Goal: Information Seeking & Learning: Check status

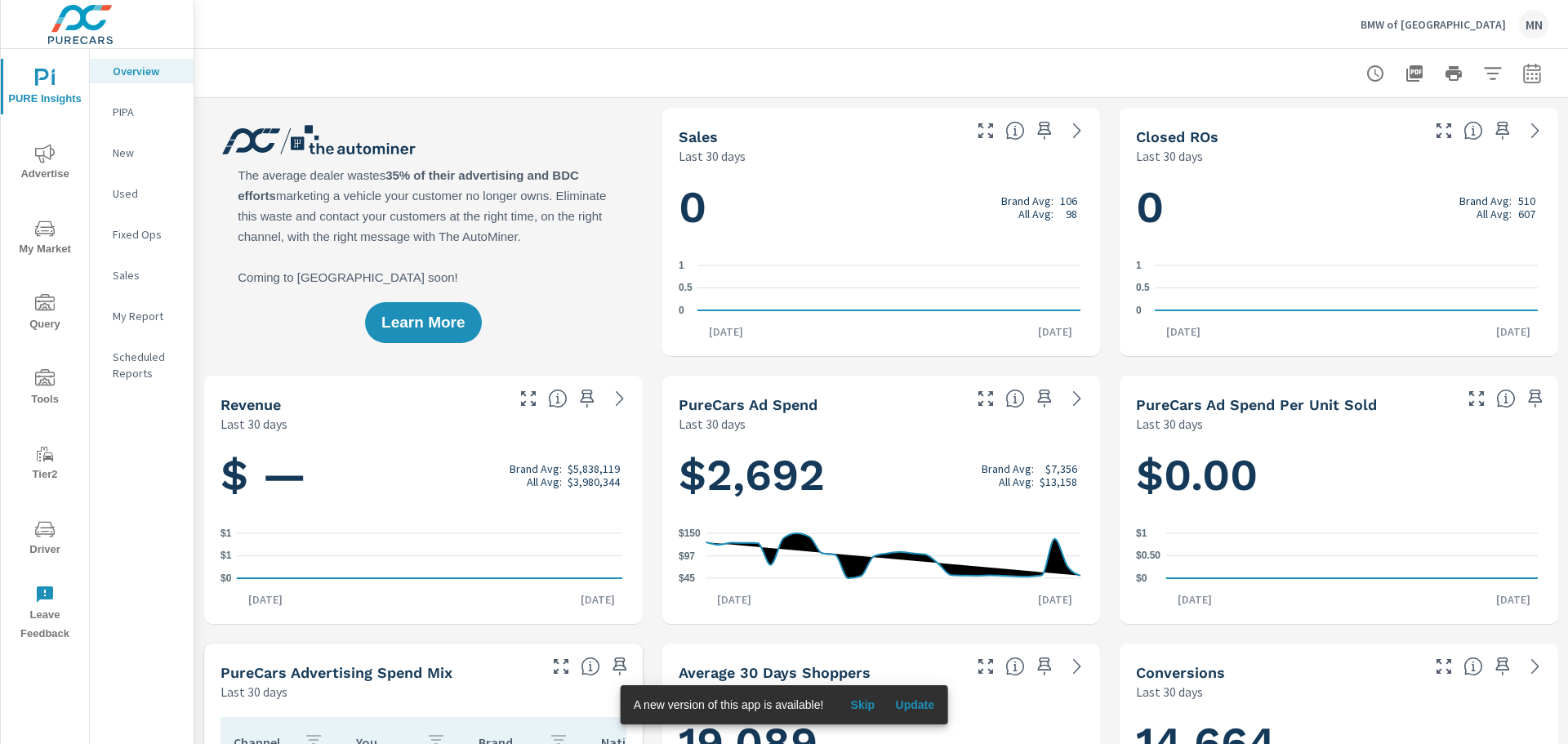
click at [14, 169] on span "Advertise" at bounding box center [45, 164] width 79 height 40
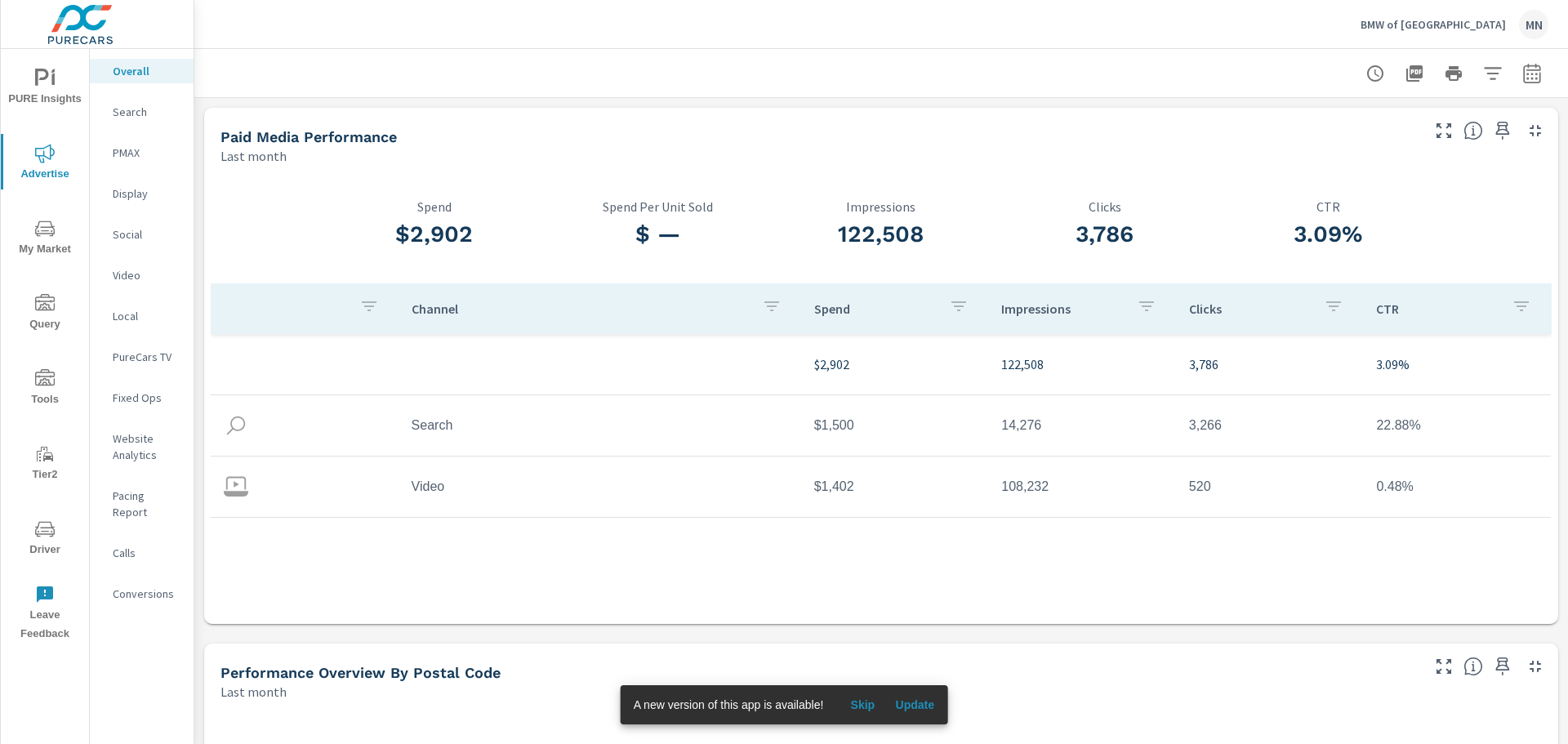
click at [116, 107] on p "Search" at bounding box center [147, 112] width 68 height 16
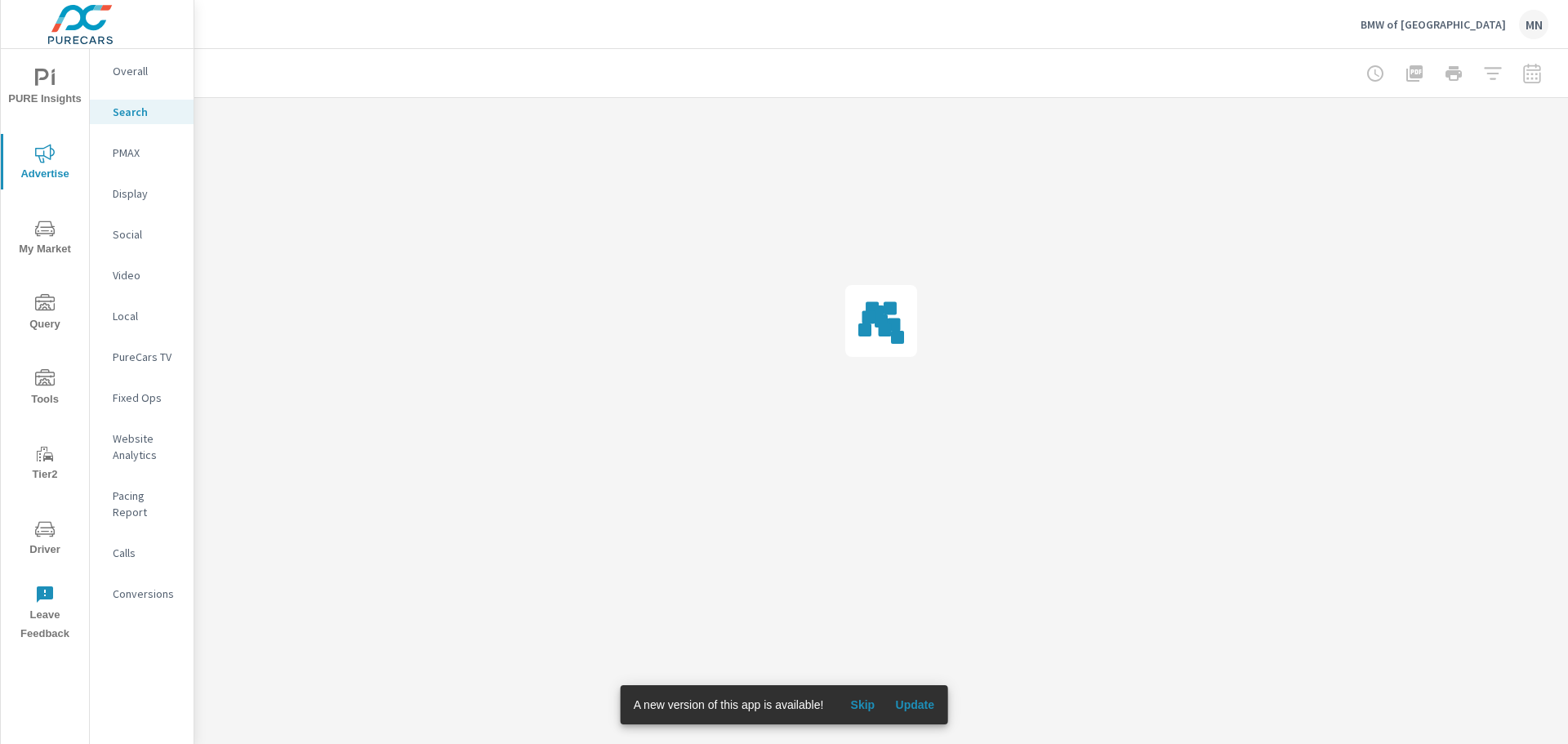
click at [903, 705] on span "Update" at bounding box center [915, 705] width 39 height 15
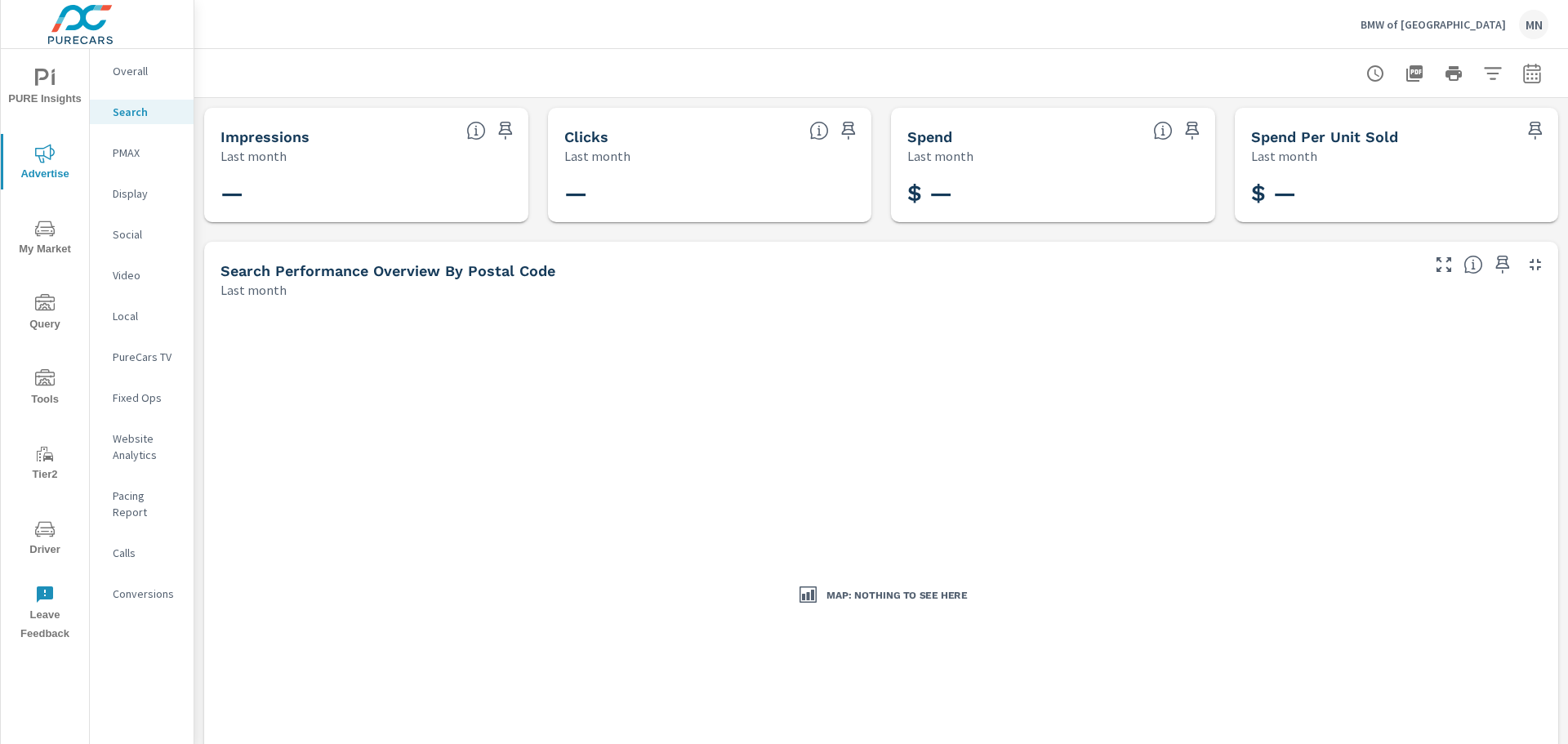
click at [122, 147] on p "PMAX" at bounding box center [147, 153] width 68 height 16
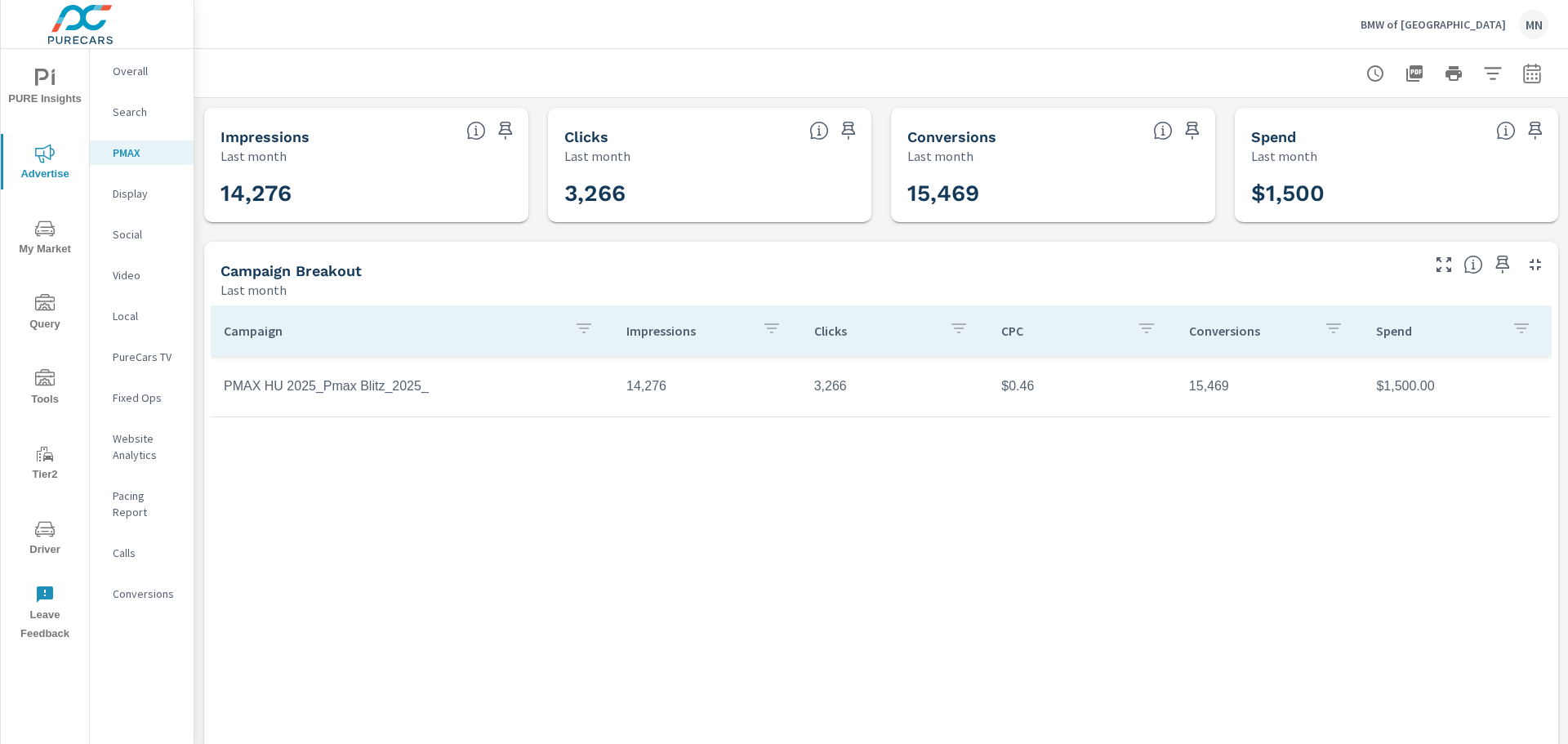
click at [133, 274] on p "Video" at bounding box center [147, 275] width 68 height 16
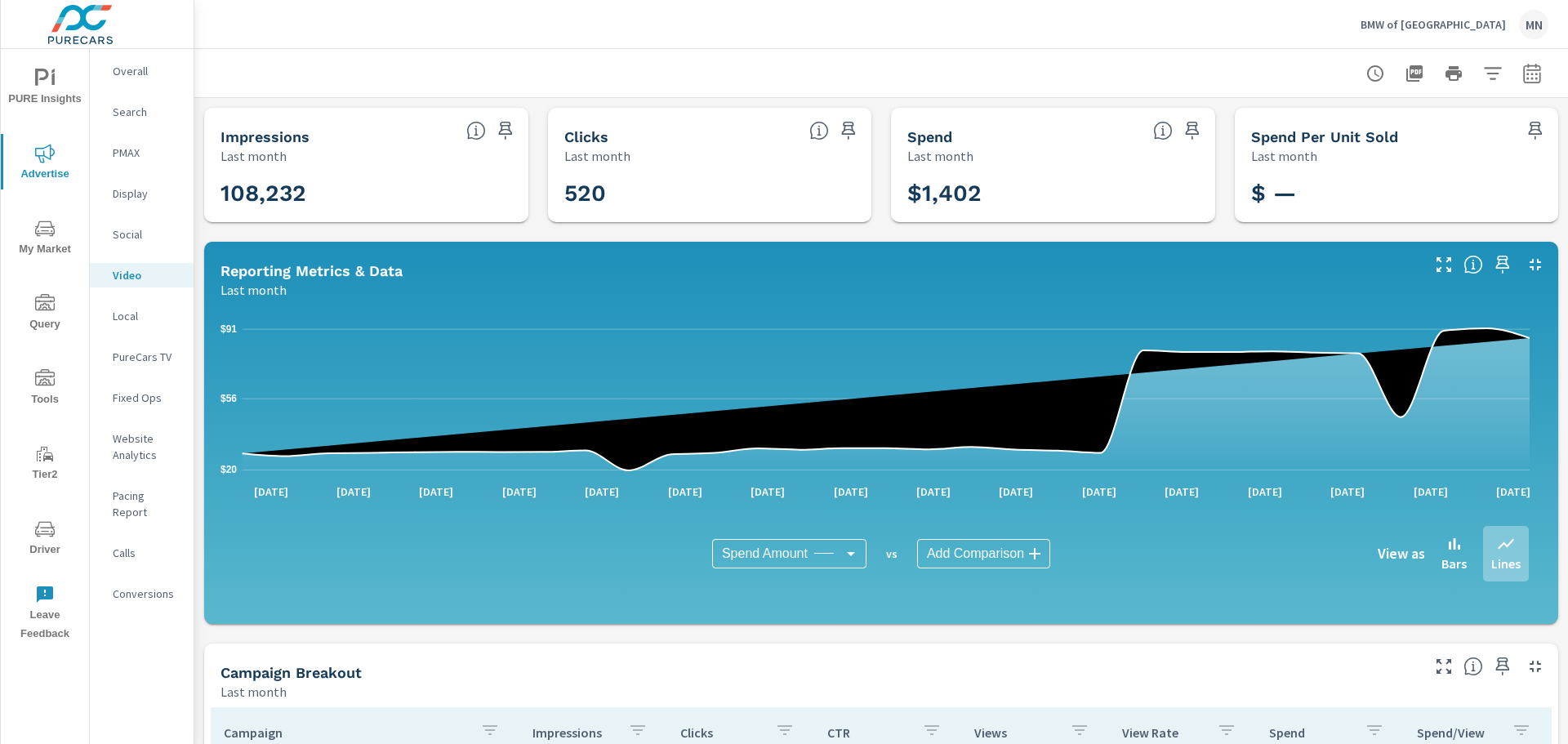
click at [1525, 268] on icon "button" at bounding box center [1535, 264] width 20 height 20
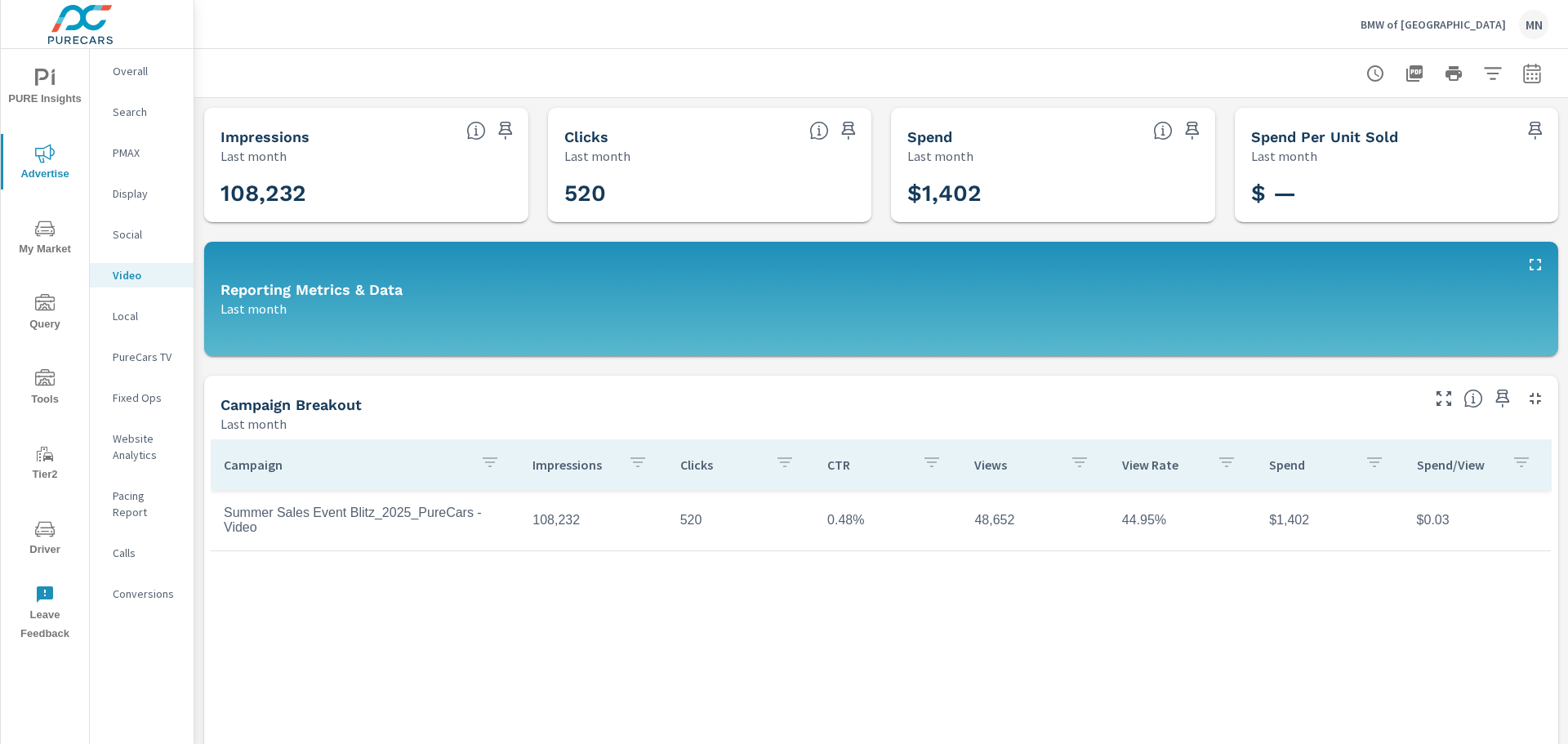
click at [143, 147] on p "PMAX" at bounding box center [147, 153] width 68 height 16
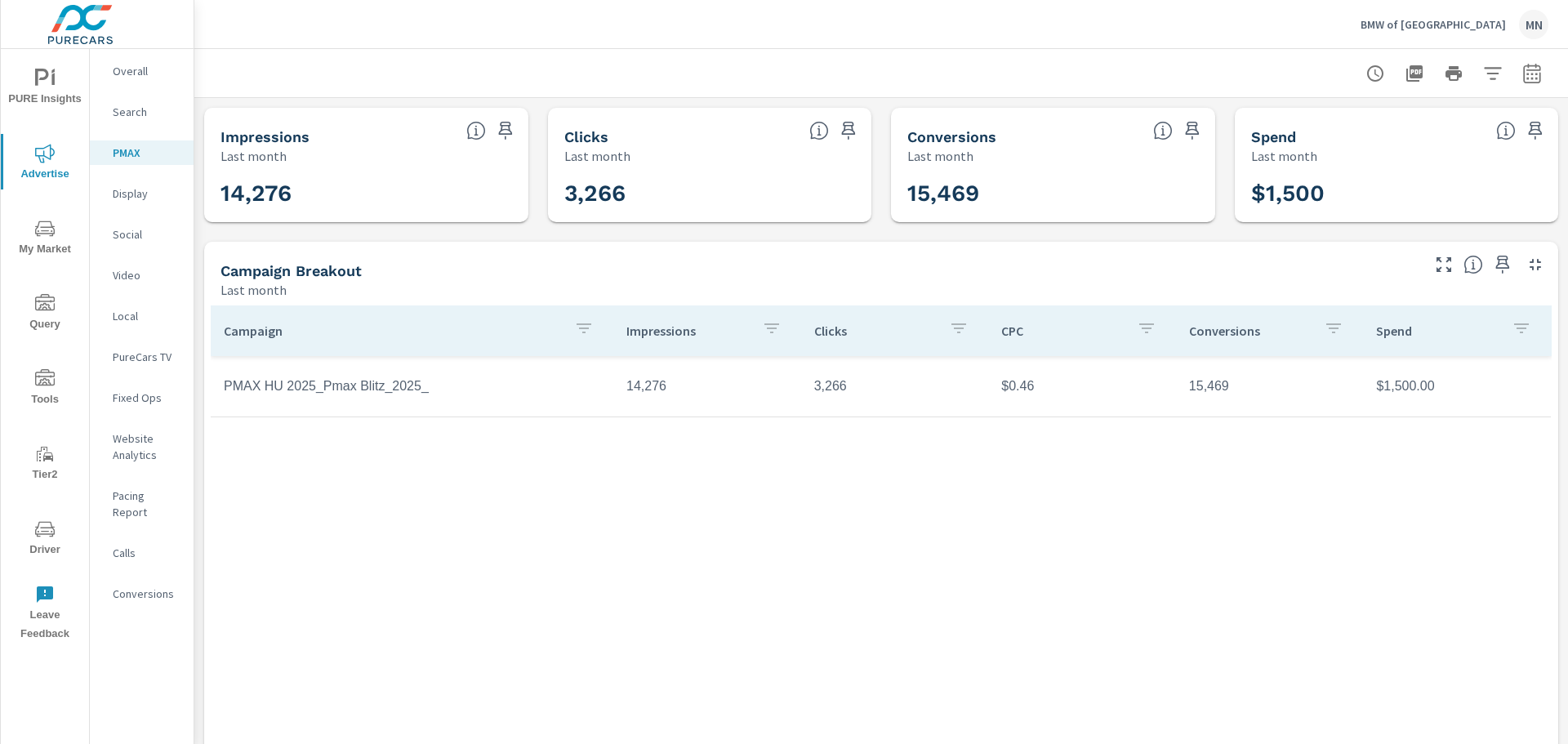
click at [1522, 67] on icon "button" at bounding box center [1532, 74] width 20 height 20
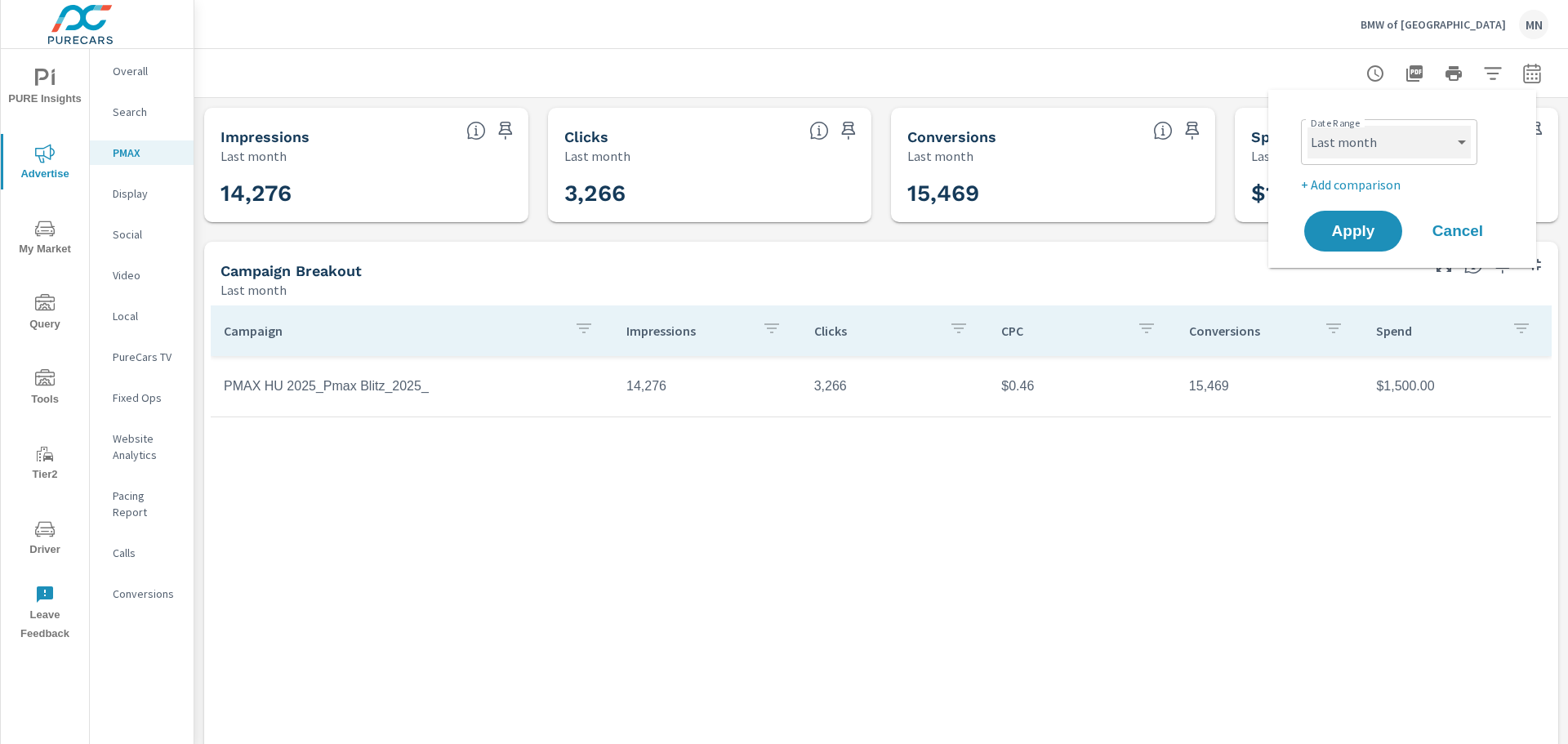
click at [1430, 145] on select "Custom Yesterday Last week Last 7 days Last 14 days Last 30 days Last 45 days L…" at bounding box center [1390, 142] width 164 height 33
click at [1308, 126] on select "Custom Yesterday Last week Last 7 days Last 14 days Last 30 days Last 45 days L…" at bounding box center [1390, 142] width 164 height 33
select select "Last 14 days"
click at [1396, 229] on button "Apply" at bounding box center [1353, 231] width 102 height 43
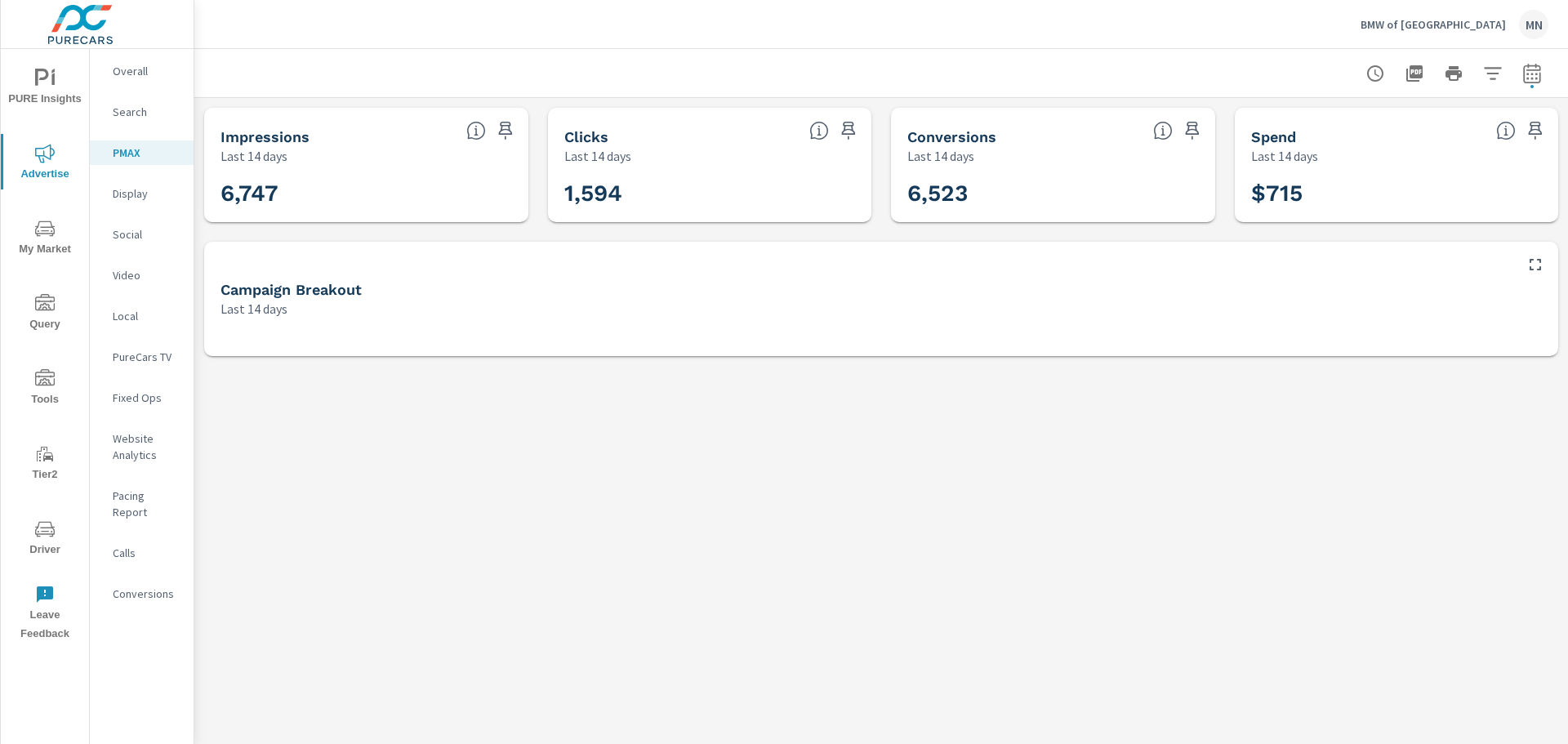
click at [149, 201] on p "Display" at bounding box center [147, 193] width 68 height 16
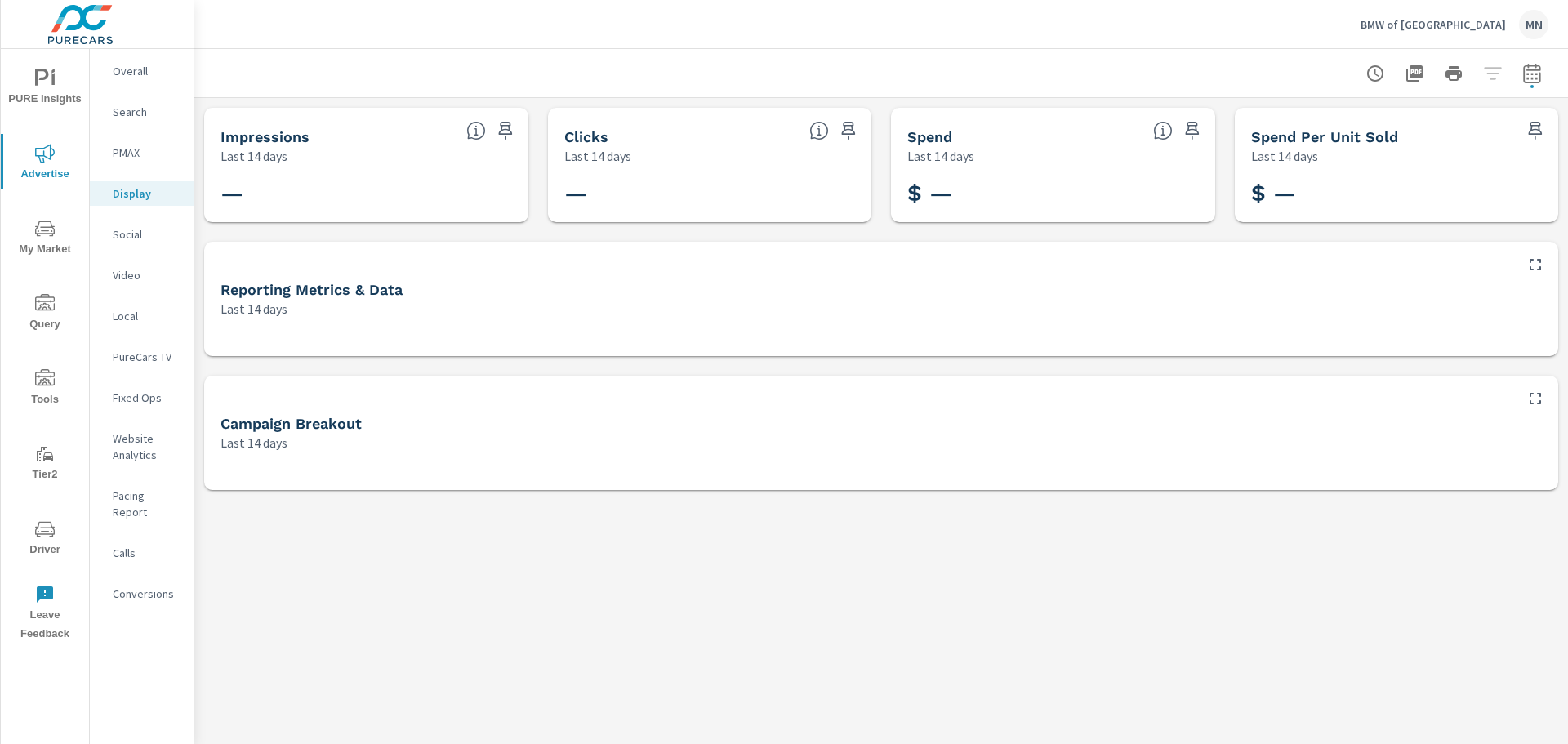
click at [123, 282] on p "Video" at bounding box center [147, 275] width 68 height 16
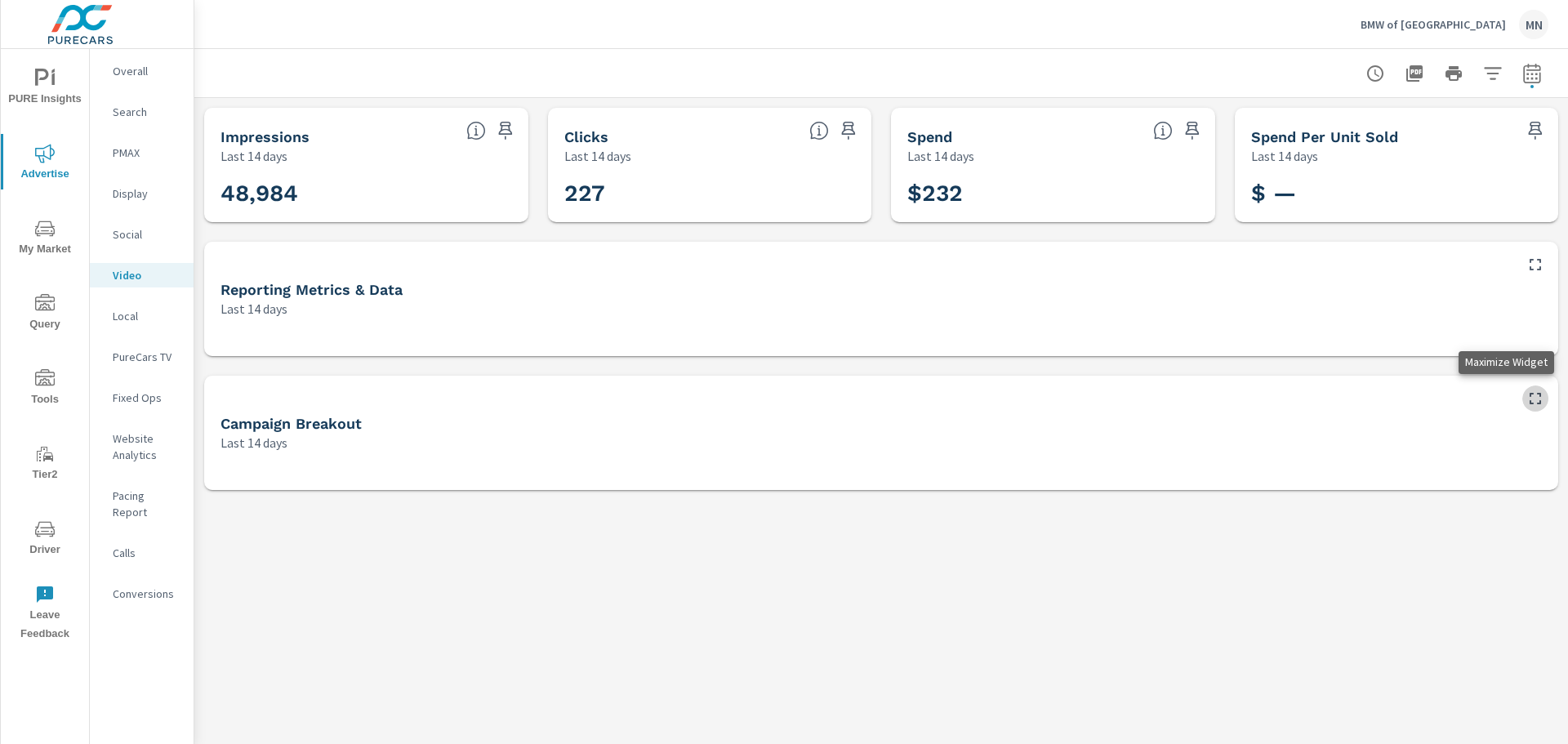
click at [1532, 390] on icon "button" at bounding box center [1535, 399] width 20 height 20
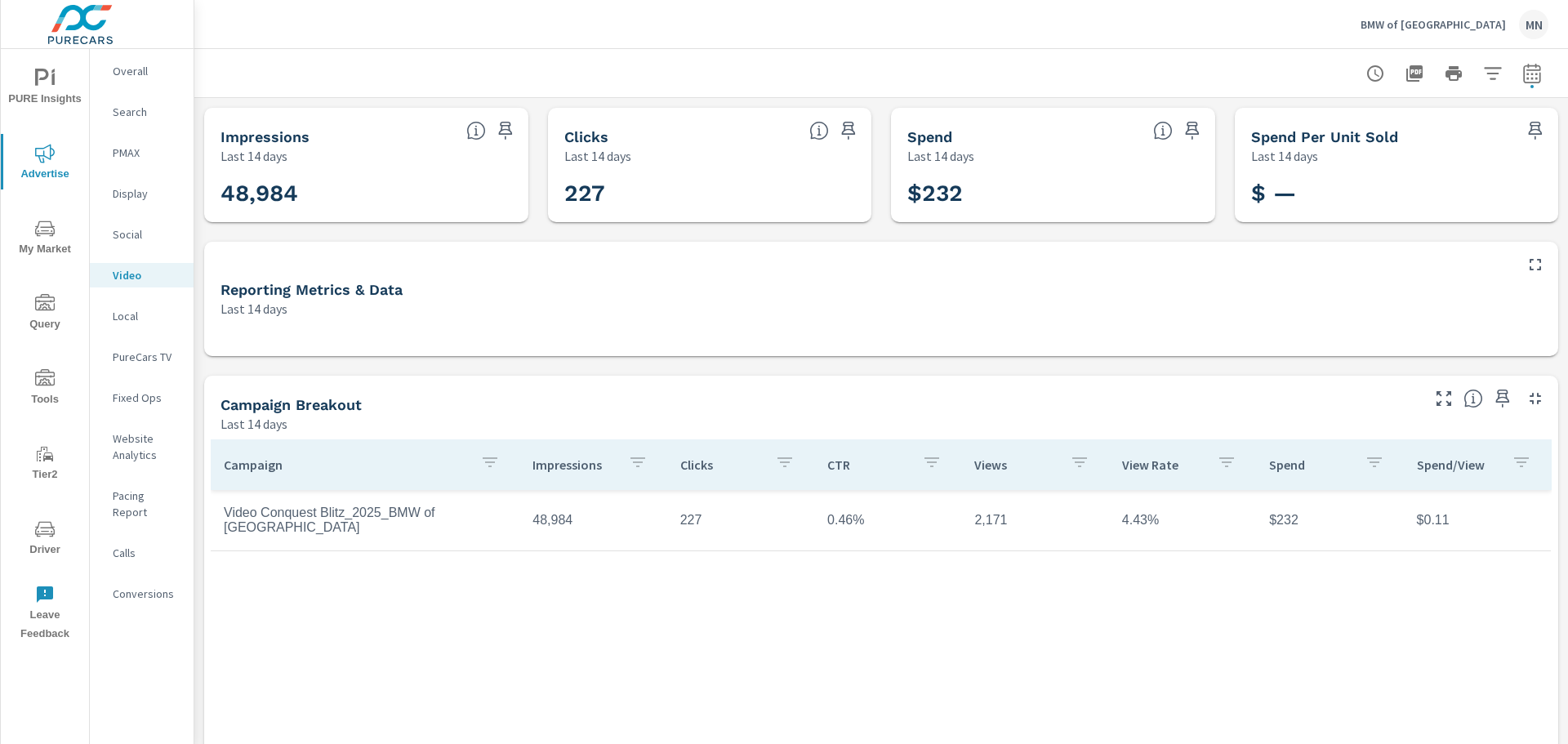
click at [135, 152] on p "PMAX" at bounding box center [147, 153] width 68 height 16
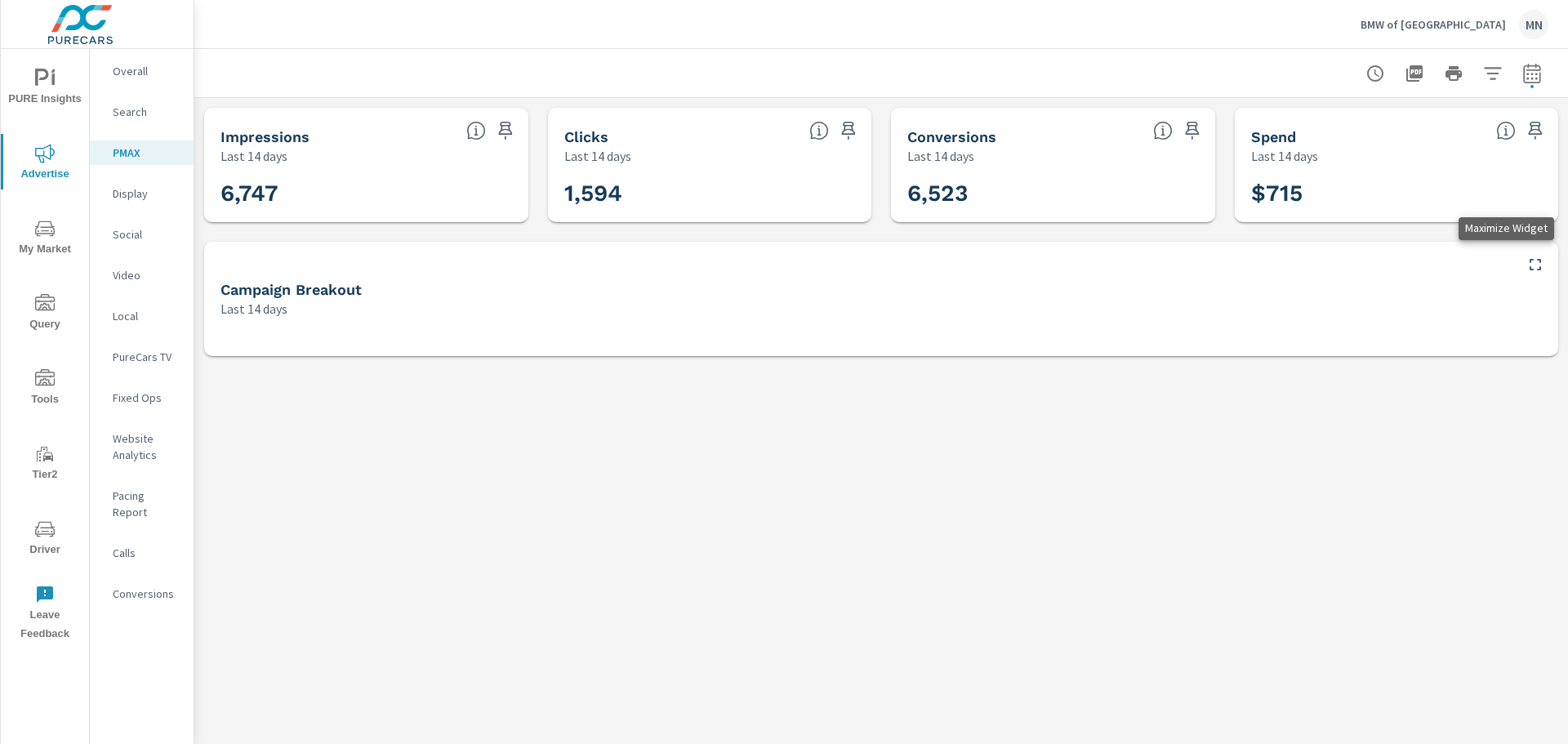
click at [1528, 259] on icon "button" at bounding box center [1535, 264] width 20 height 20
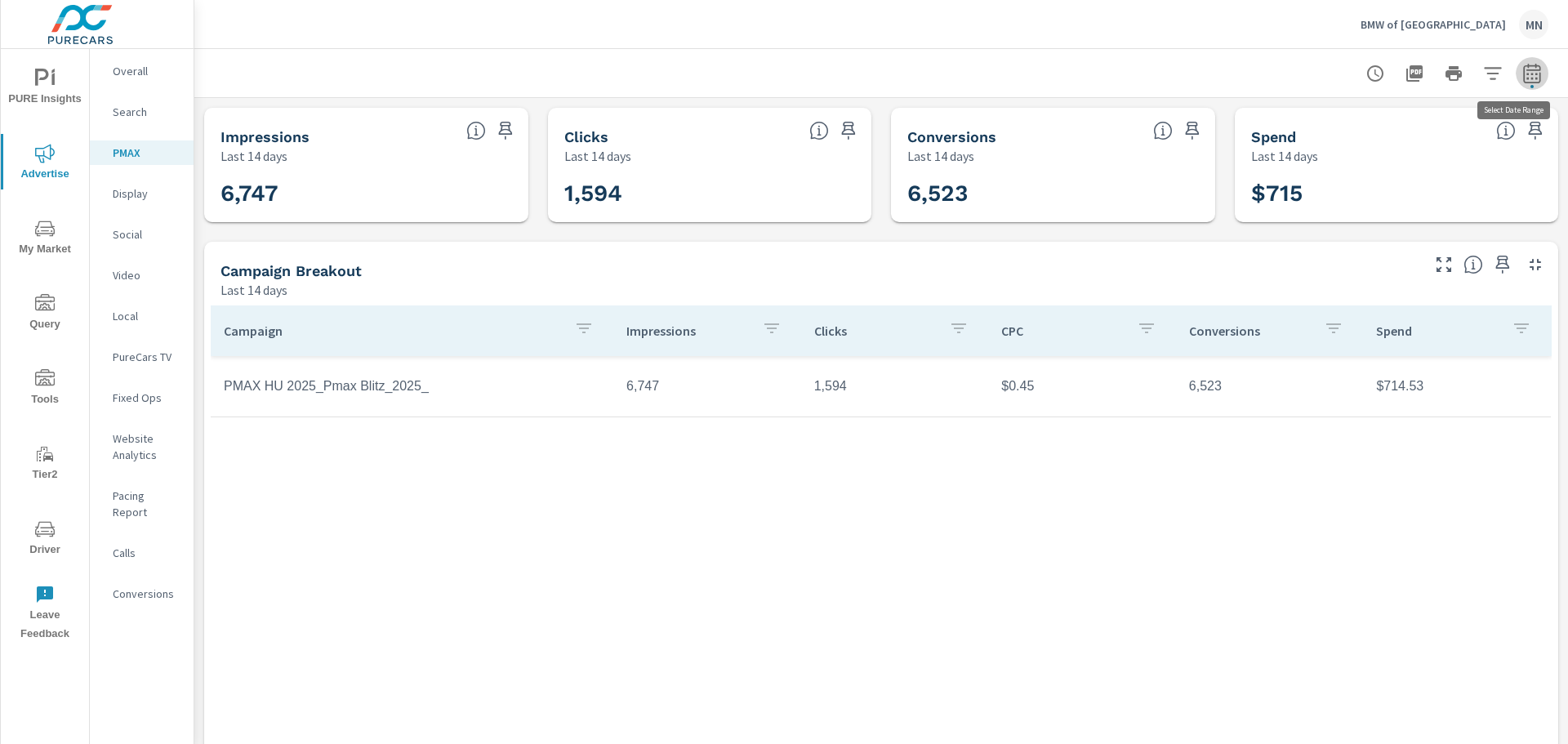
click at [1522, 71] on icon "button" at bounding box center [1532, 74] width 20 height 20
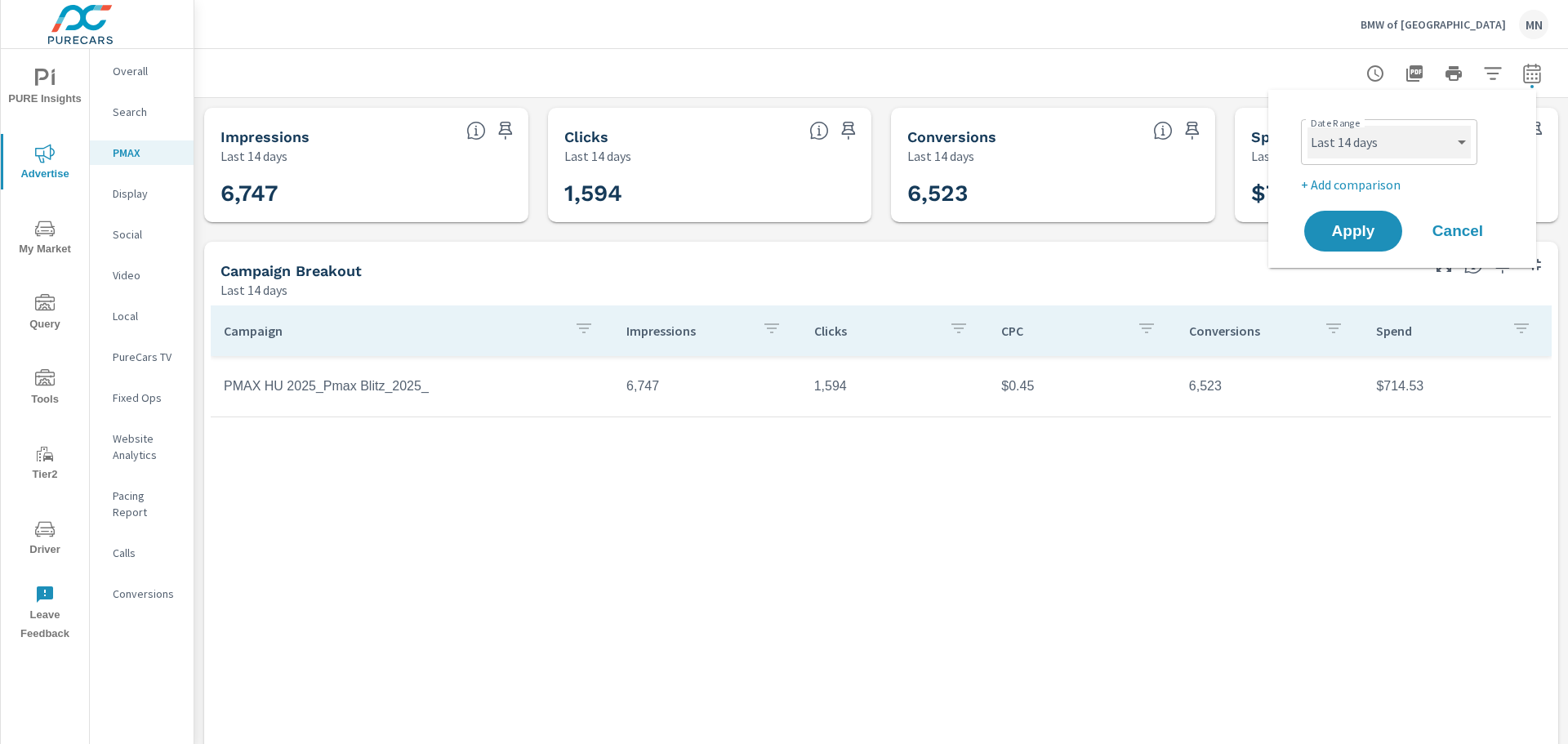
click at [1380, 137] on select "Custom Yesterday Last week Last 7 days Last 14 days Last 30 days Last 45 days L…" at bounding box center [1390, 142] width 164 height 33
click at [1308, 126] on select "Custom Yesterday Last week Last 7 days Last 14 days Last 30 days Last 45 days L…" at bounding box center [1390, 142] width 164 height 33
select select "custom"
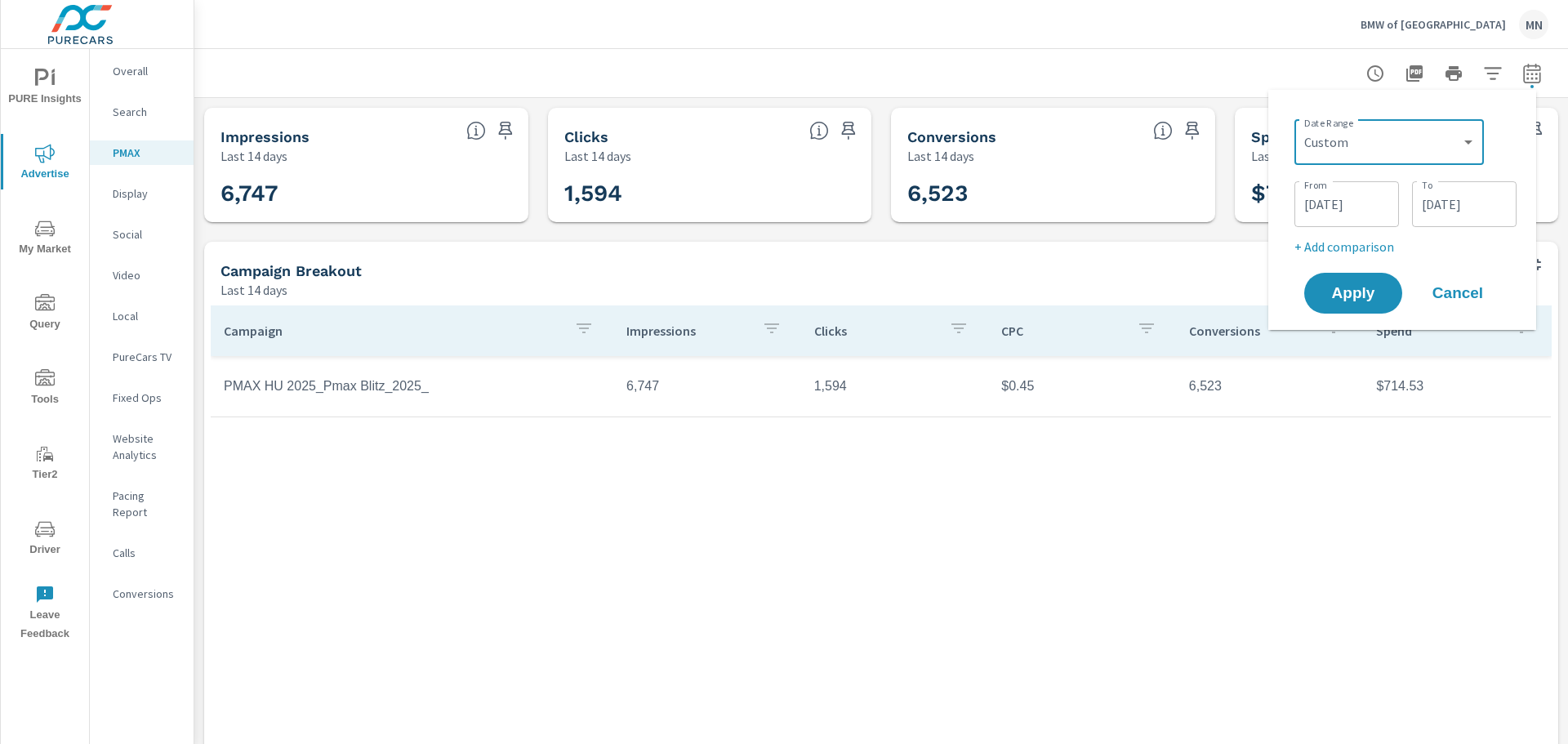
click at [1344, 215] on input "09/08/2025" at bounding box center [1347, 204] width 92 height 33
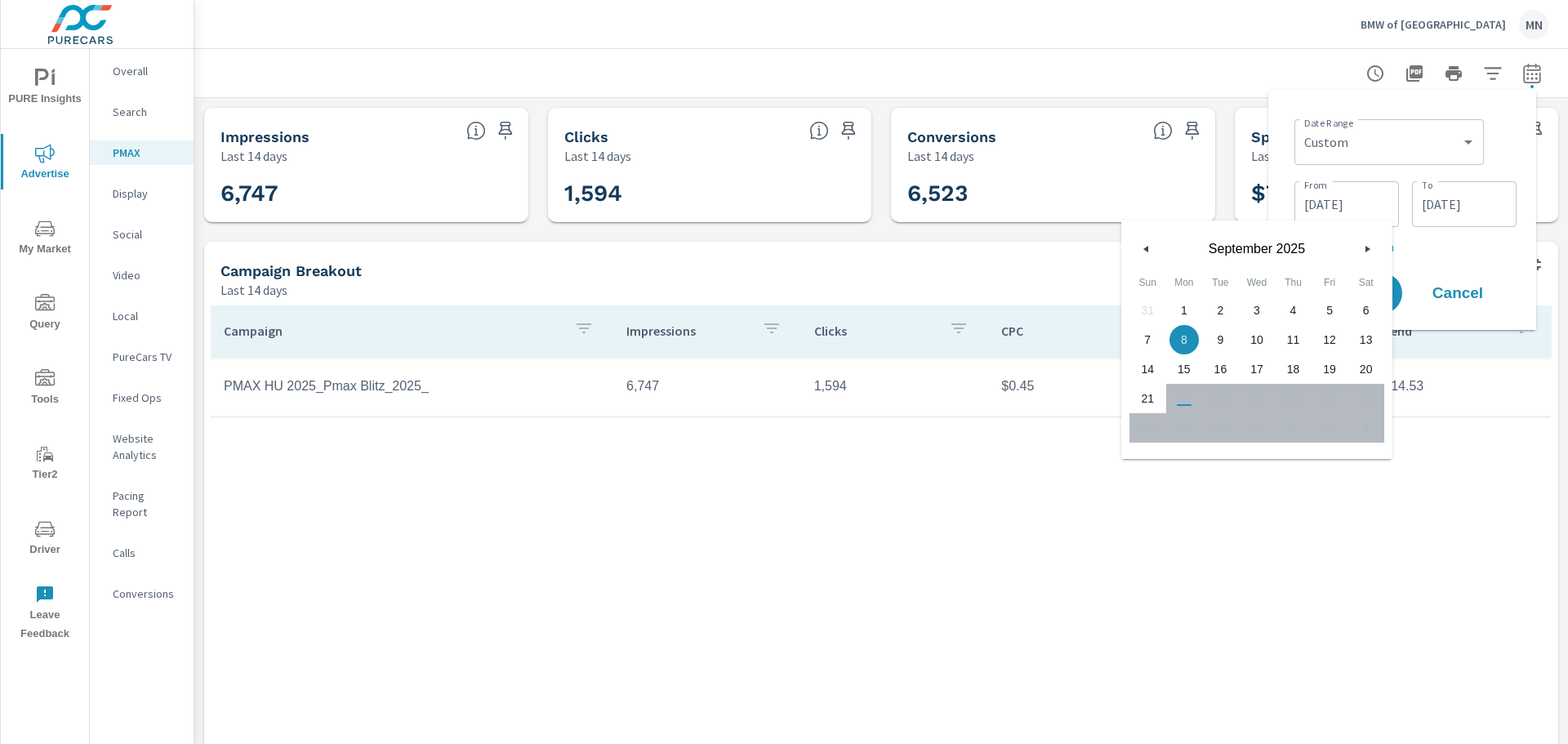
click at [1192, 307] on span "1" at bounding box center [1185, 310] width 37 height 21
type input "[DATE]"
click at [1285, 154] on div "Date Range Custom Yesterday Last week Last 7 days Last 14 days Last 30 days Las…" at bounding box center [1402, 210] width 242 height 214
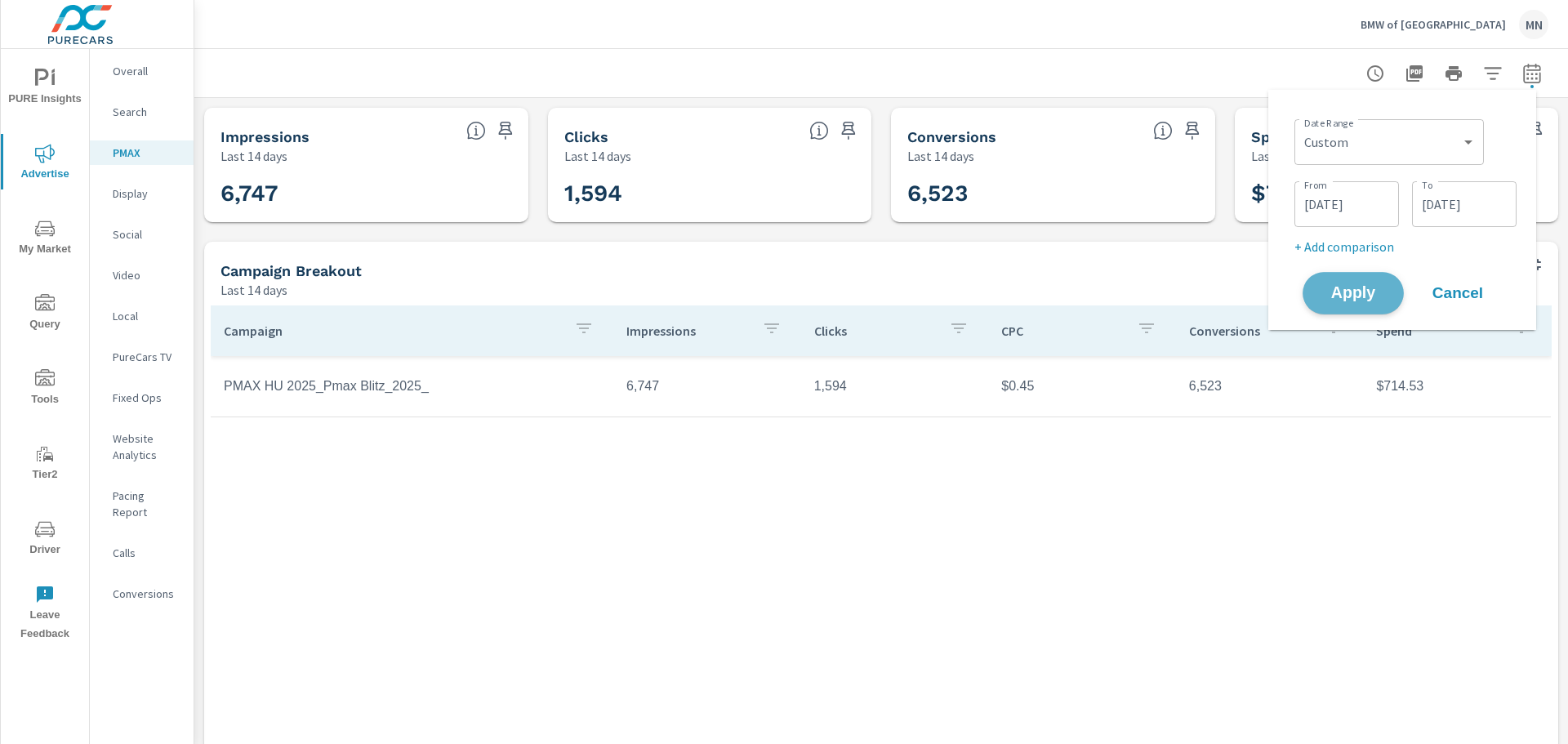
click at [1333, 288] on span "Apply" at bounding box center [1353, 293] width 67 height 16
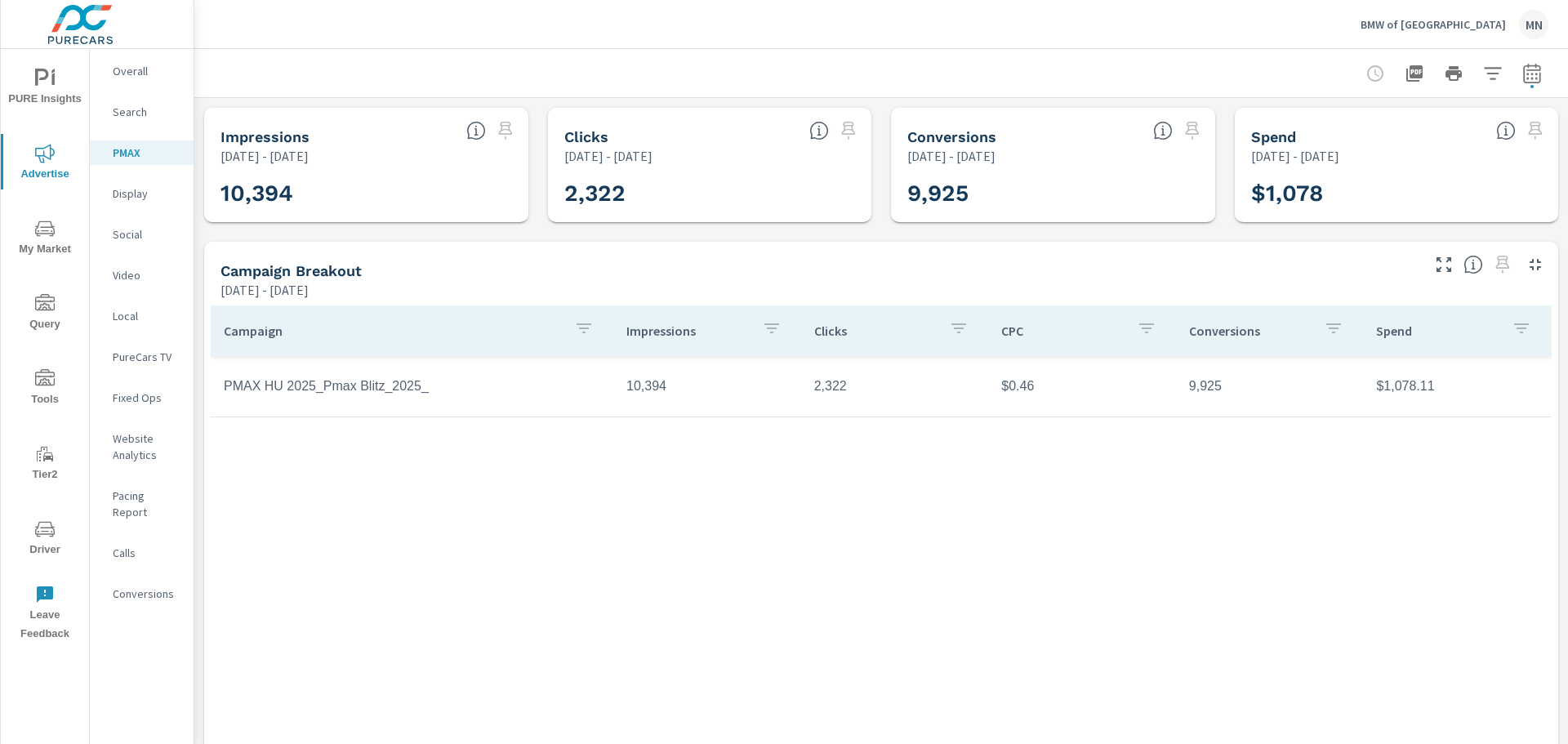
click at [391, 40] on div "BMW of North Haven MN" at bounding box center [881, 24] width 1335 height 48
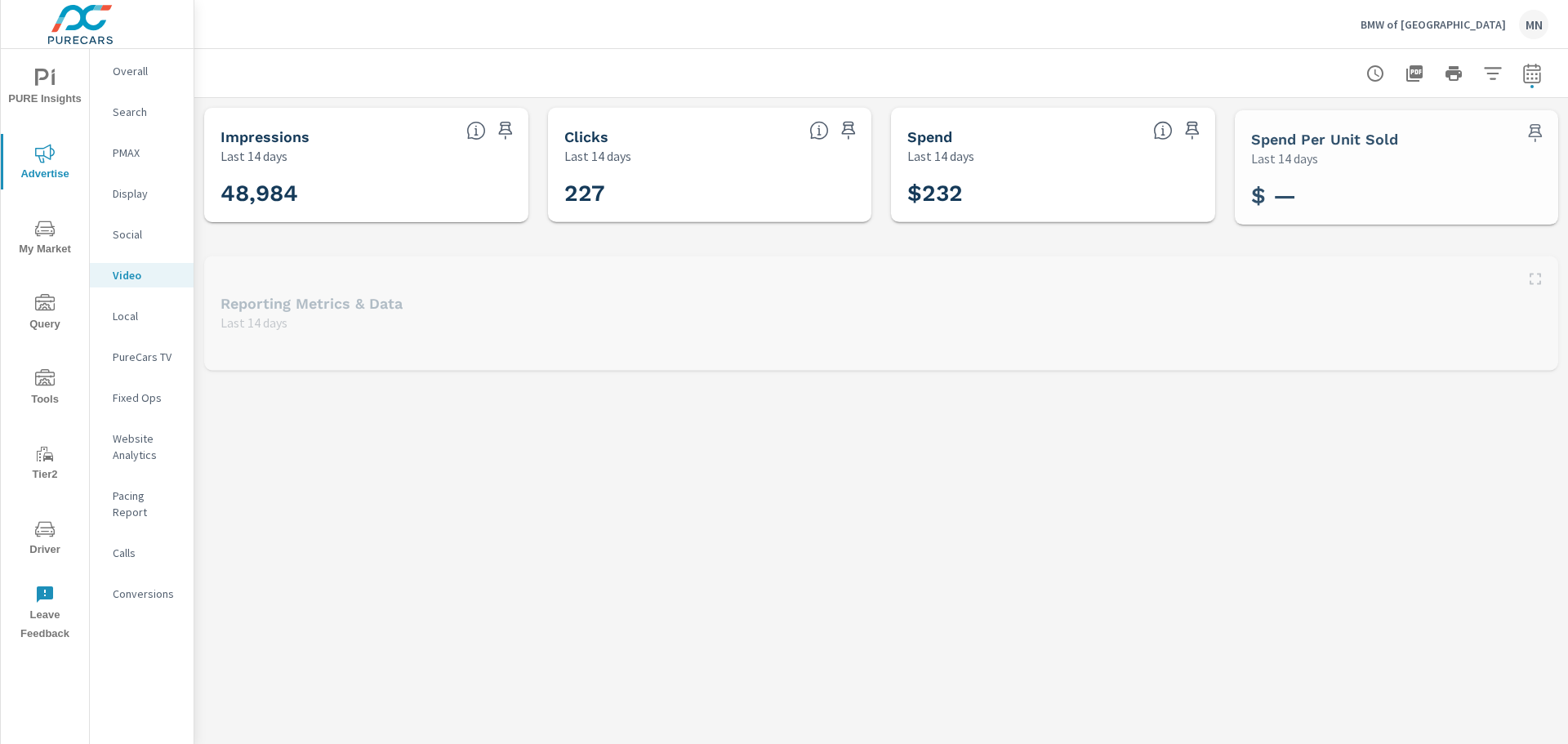
click at [128, 149] on p "PMAX" at bounding box center [147, 153] width 68 height 16
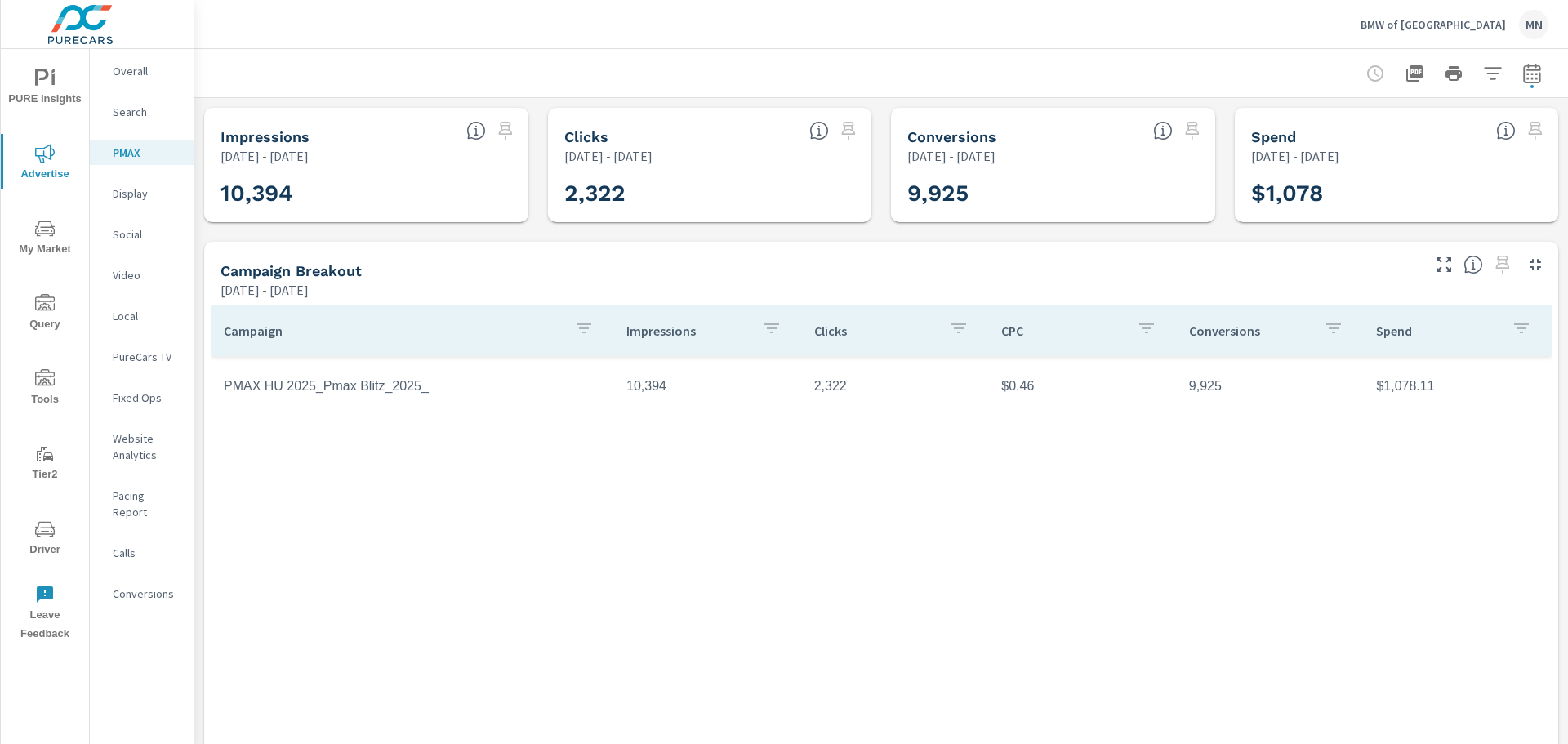
click at [137, 274] on p "Video" at bounding box center [147, 275] width 68 height 16
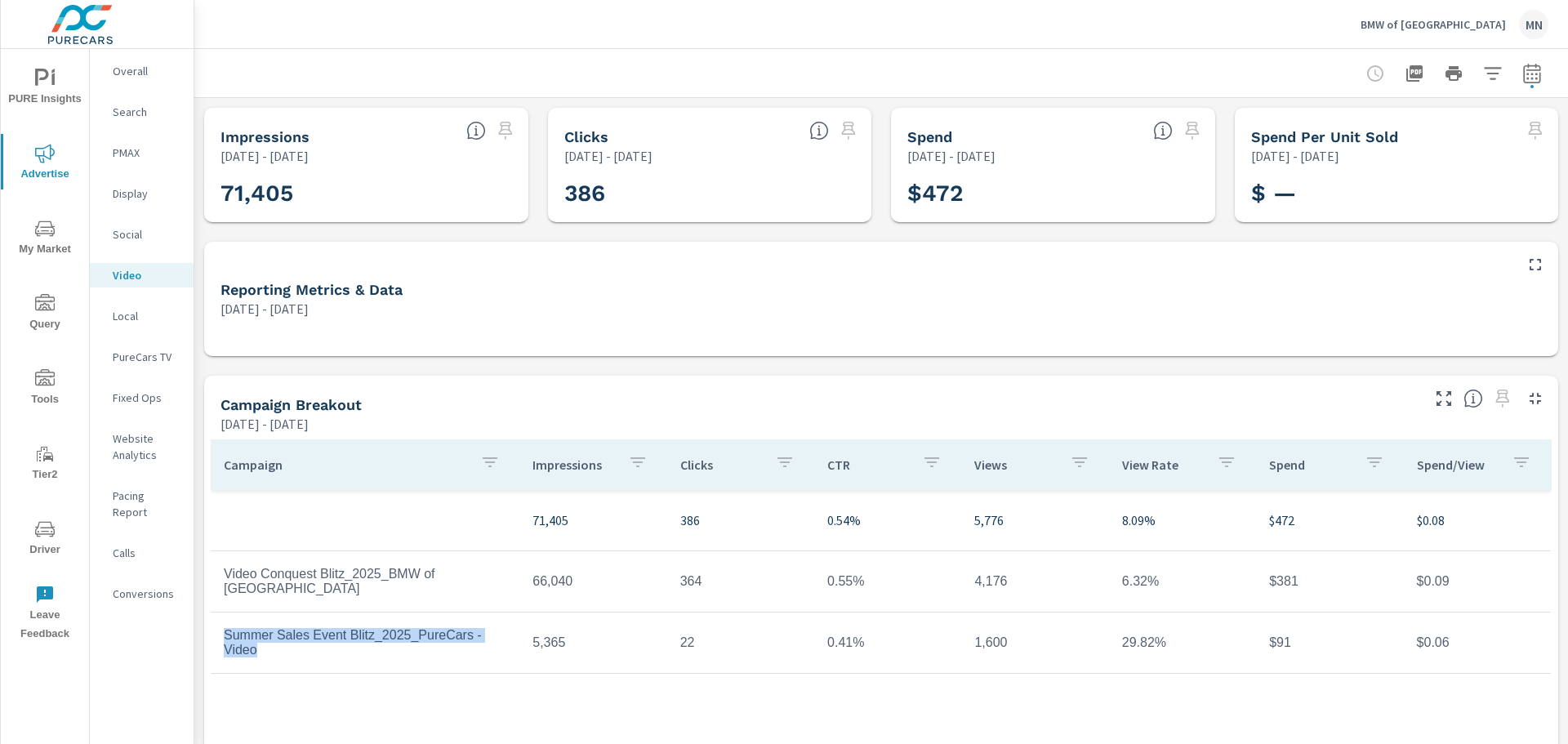
drag, startPoint x: 504, startPoint y: 644, endPoint x: 218, endPoint y: 648, distance: 286.0
click at [218, 648] on td "Summer Sales Event Blitz_2025_PureCars - Video" at bounding box center [364, 643] width 309 height 56
click at [449, 644] on td "Summer Sales Event Blitz_2025_PureCars - Video" at bounding box center [364, 643] width 309 height 56
click at [401, 586] on td "Video Conquest Blitz_2025_BMW of [GEOGRAPHIC_DATA]" at bounding box center [364, 581] width 309 height 56
click at [242, 587] on td "Video Conquest Blitz_2025_BMW of [GEOGRAPHIC_DATA]" at bounding box center [364, 581] width 309 height 56
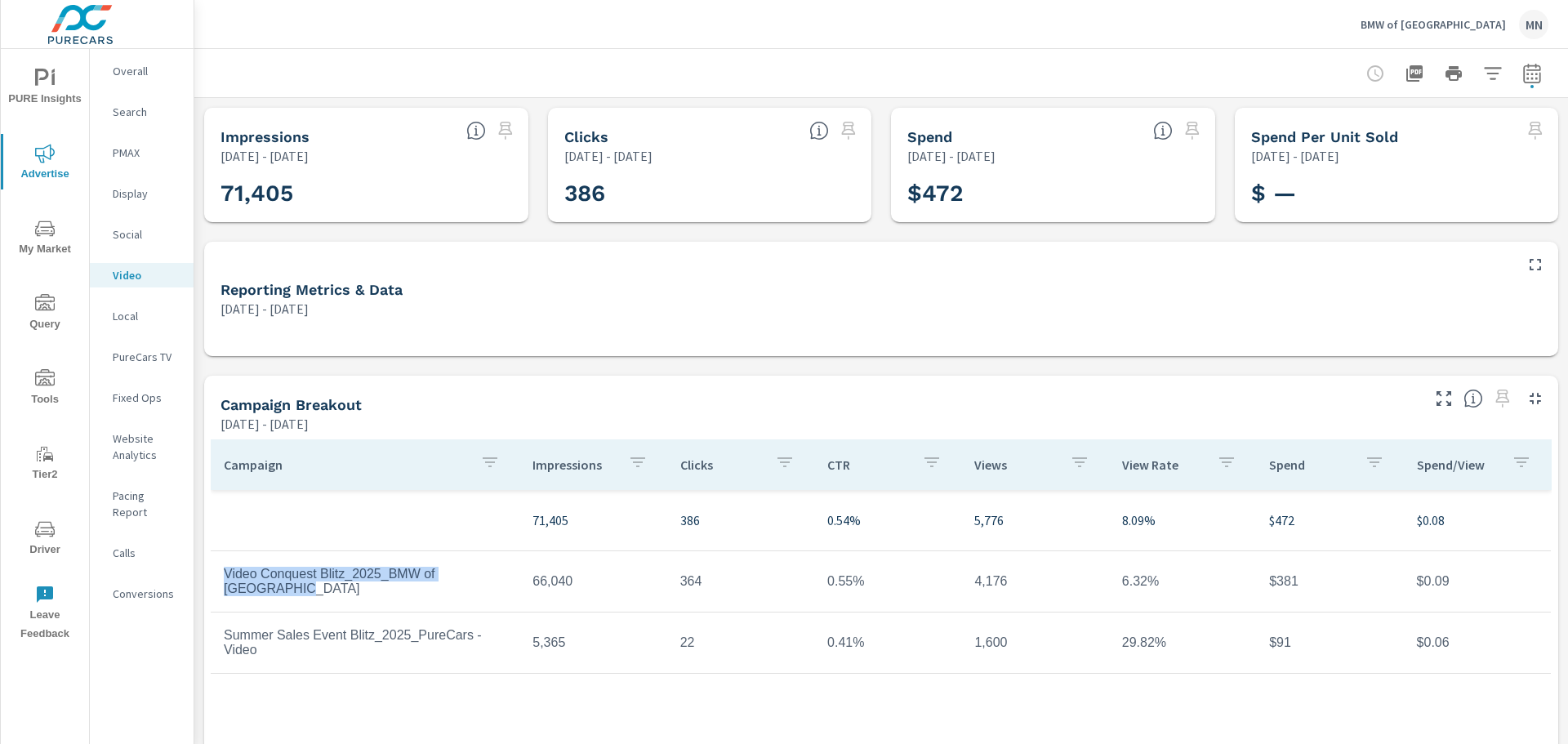
drag, startPoint x: 267, startPoint y: 592, endPoint x: 221, endPoint y: 578, distance: 48.1
click at [221, 578] on td "Video Conquest Blitz_2025_BMW of [GEOGRAPHIC_DATA]" at bounding box center [364, 581] width 309 height 56
copy td "Video Conquest Blitz_2025_BMW of [GEOGRAPHIC_DATA]"
drag, startPoint x: 504, startPoint y: 642, endPoint x: 219, endPoint y: 651, distance: 285.1
click at [219, 651] on td "Summer Sales Event Blitz_2025_PureCars - Video" at bounding box center [364, 643] width 309 height 56
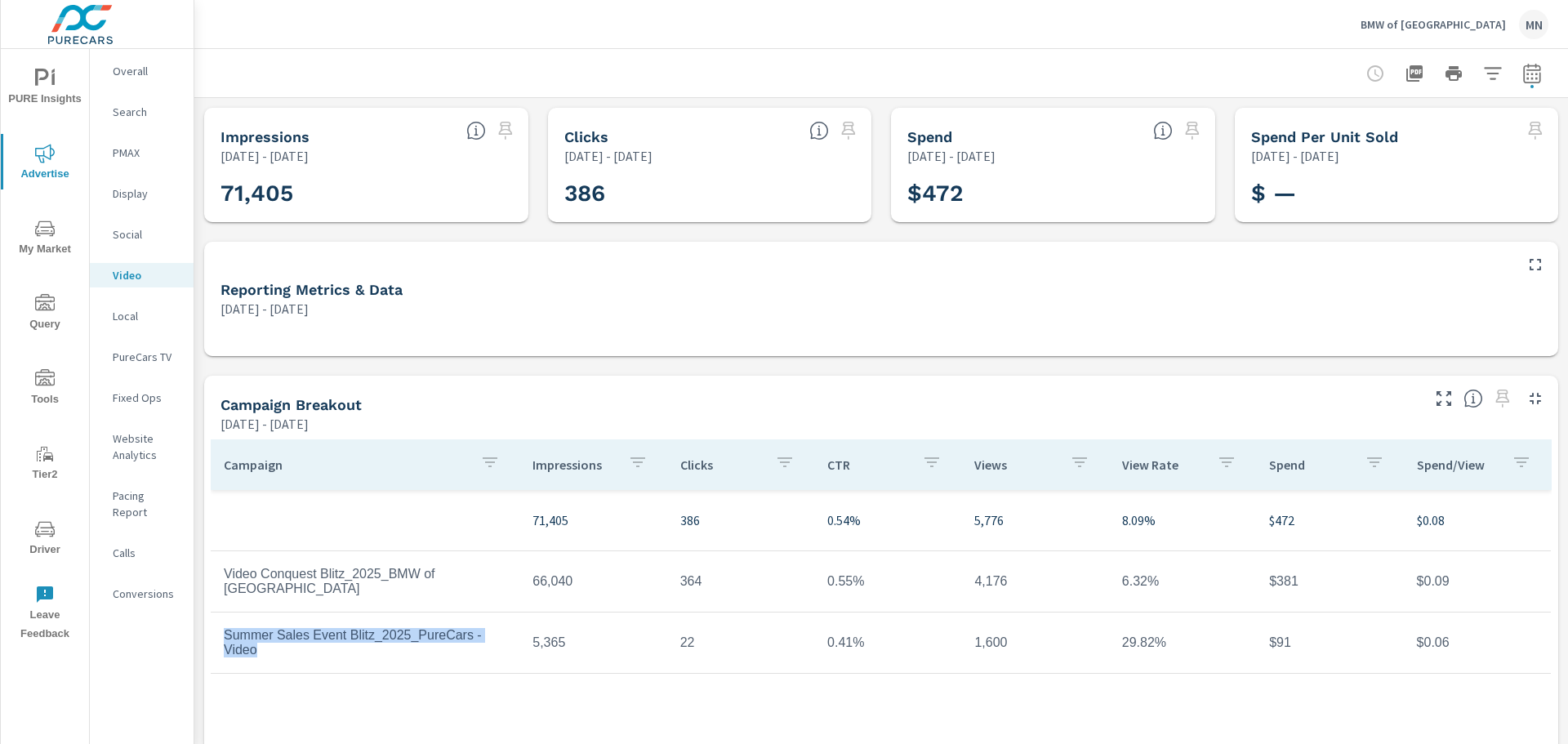
click at [1525, 74] on icon "button" at bounding box center [1532, 74] width 20 height 20
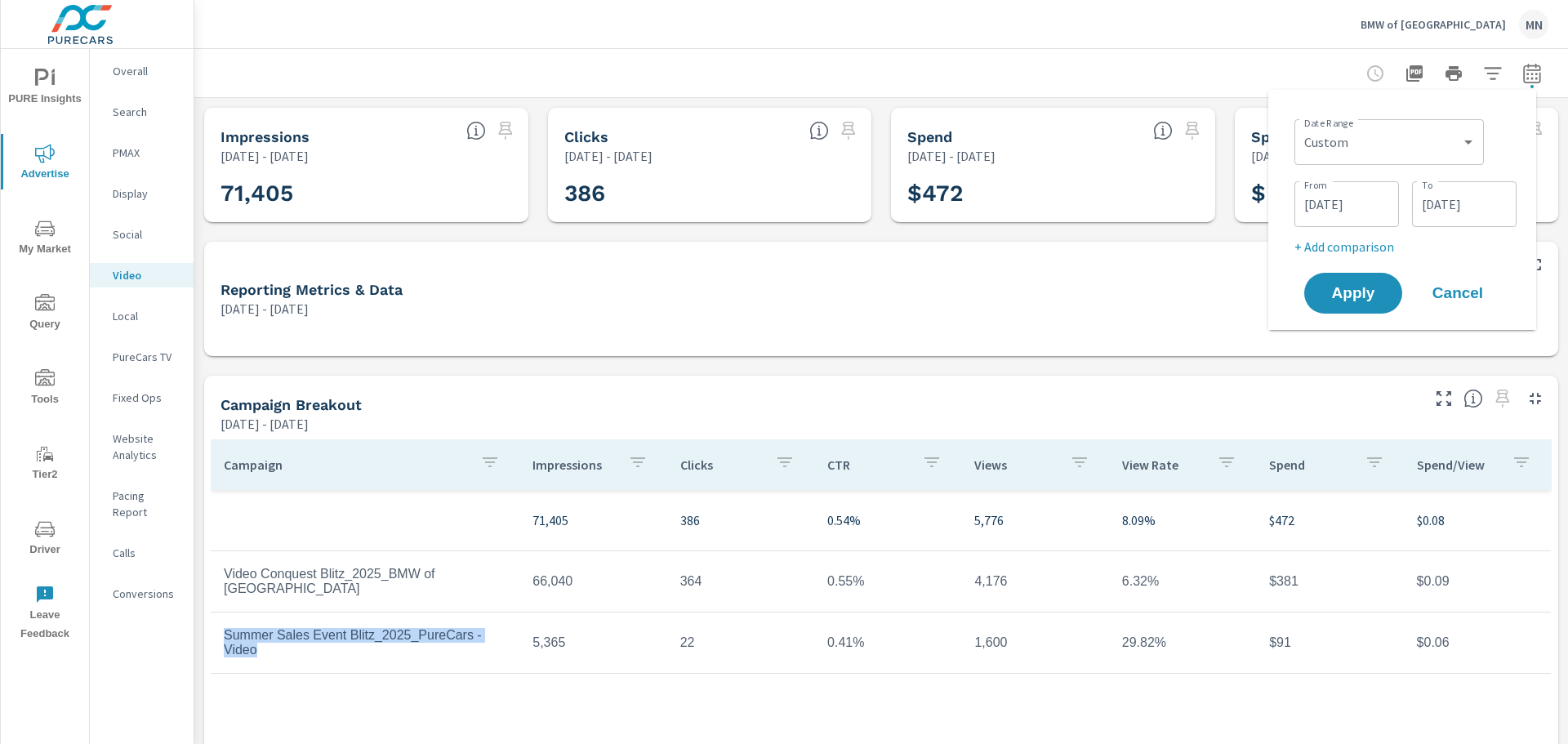
click at [1366, 195] on input "[DATE]" at bounding box center [1347, 204] width 92 height 33
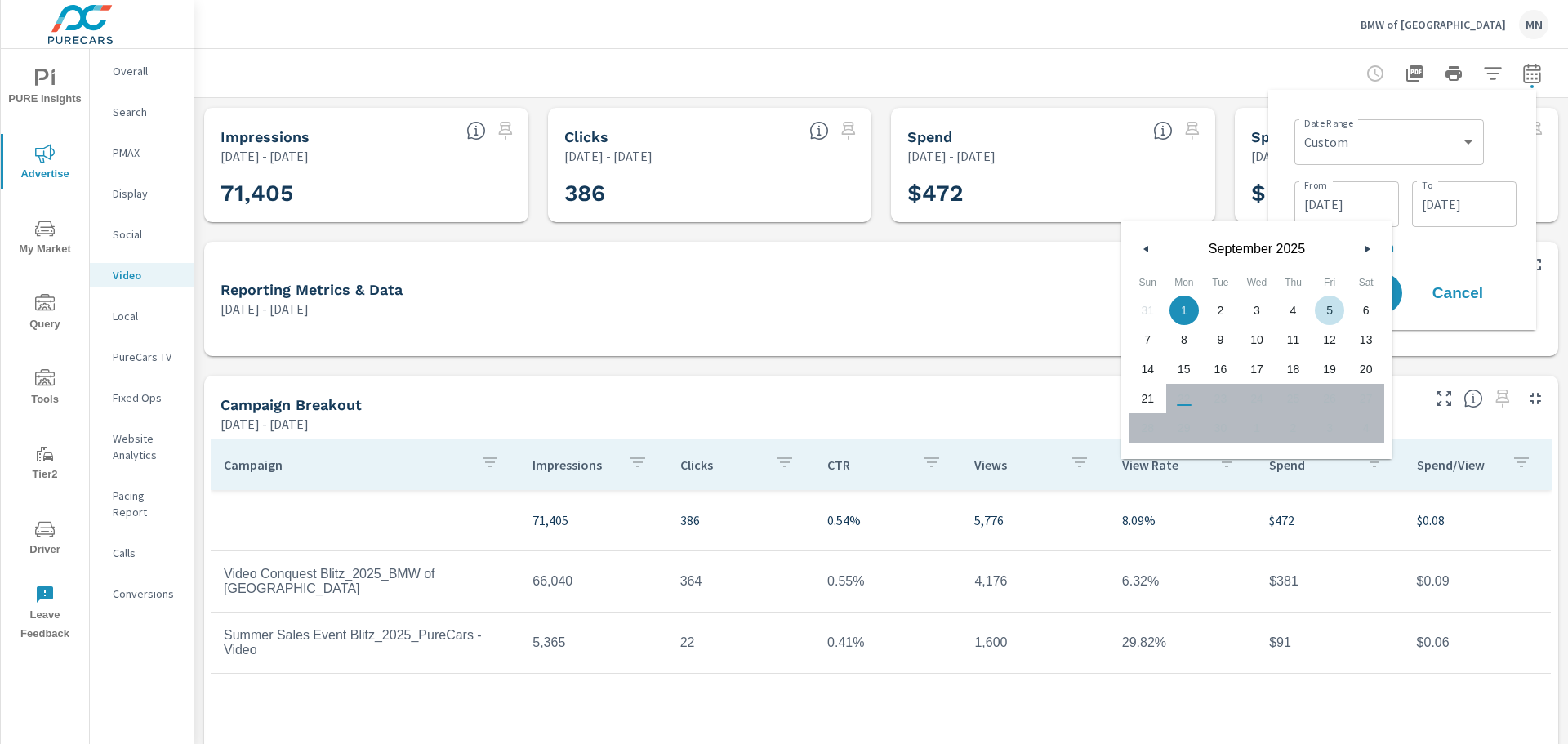
click at [1326, 306] on span "5" at bounding box center [1330, 310] width 37 height 21
type input "[DATE]"
click at [1283, 101] on div "Date Range Custom [DATE] Last week Last 7 days Last 14 days Last 30 days Last 4…" at bounding box center [1402, 210] width 268 height 240
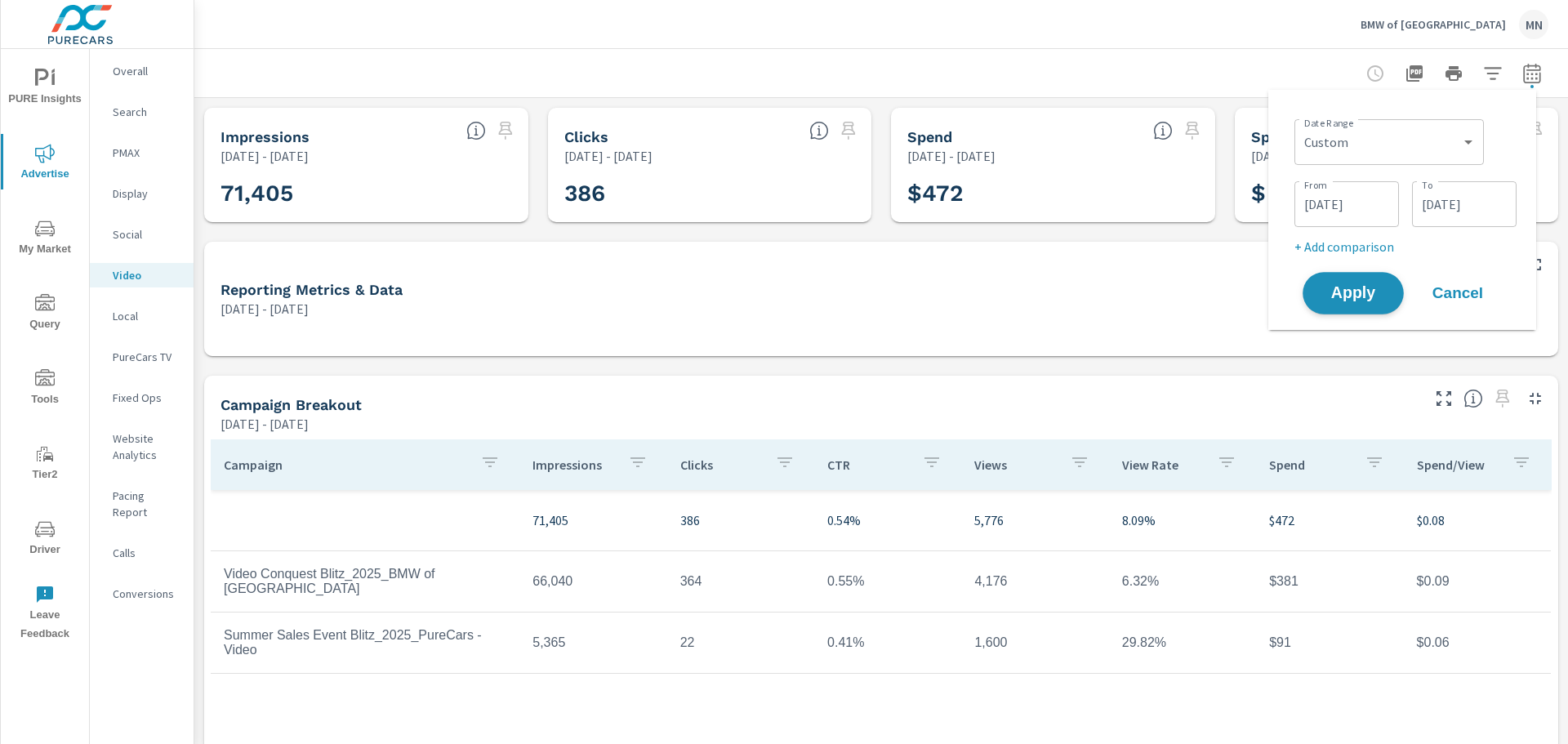
click at [1360, 296] on span "Apply" at bounding box center [1353, 293] width 67 height 16
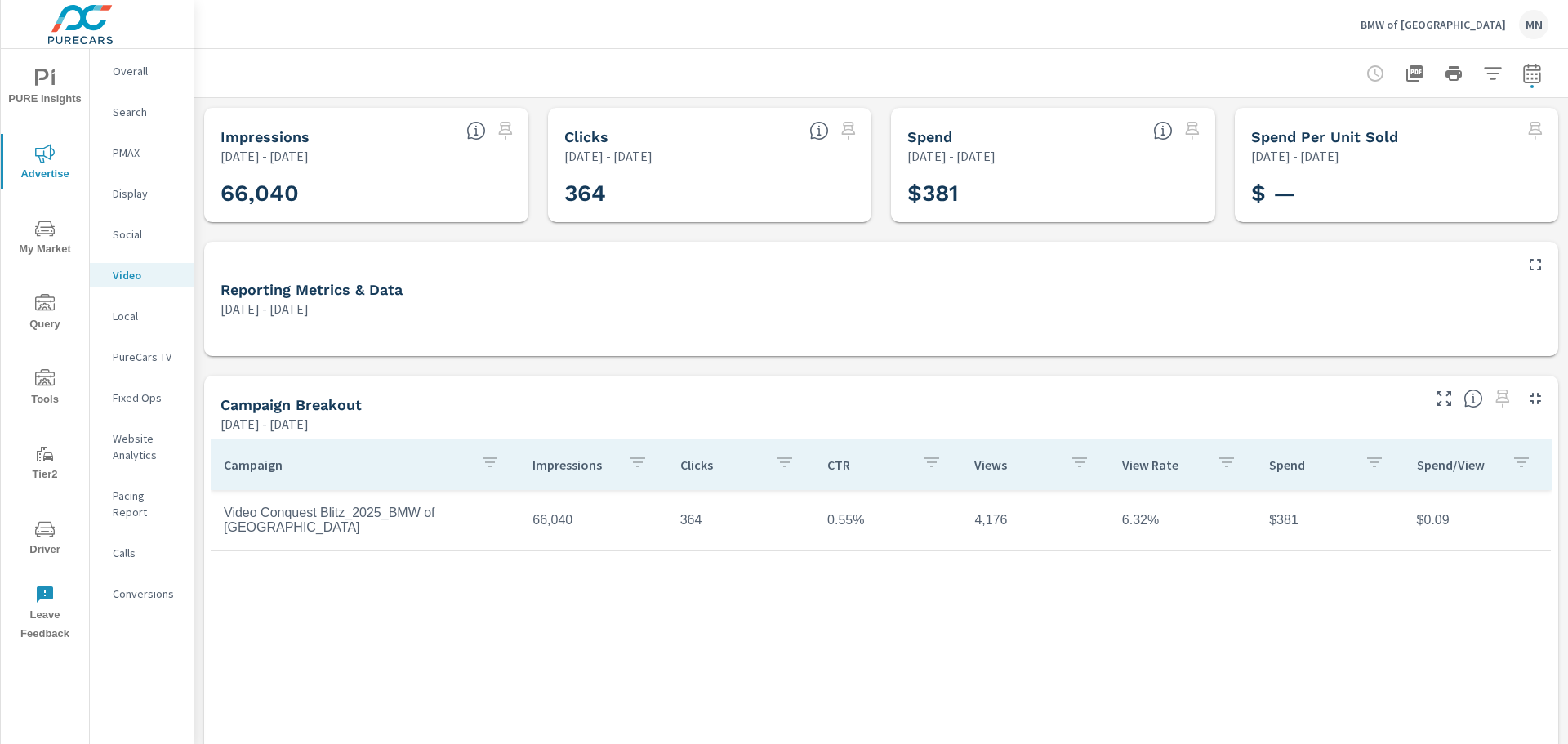
click at [133, 154] on p "PMAX" at bounding box center [147, 153] width 68 height 16
